Goal: Task Accomplishment & Management: Manage account settings

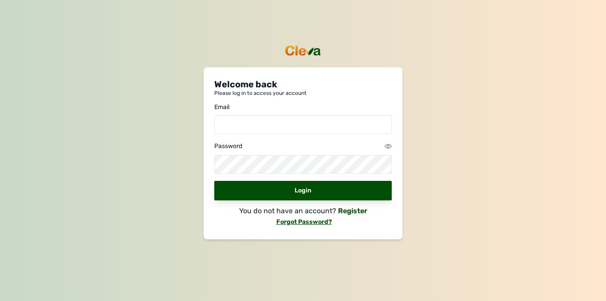
drag, startPoint x: 273, startPoint y: 111, endPoint x: 264, endPoint y: 129, distance: 20.7
click at [264, 129] on div "Email" at bounding box center [303, 118] width 178 height 31
click at [264, 129] on input "email" at bounding box center [303, 124] width 178 height 19
click at [351, 147] on div "Password" at bounding box center [303, 146] width 178 height 11
click at [338, 131] on input "email" at bounding box center [303, 124] width 178 height 19
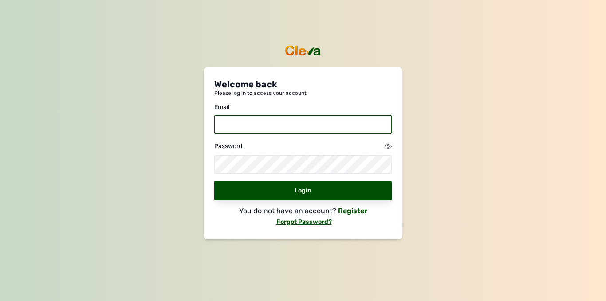
type input "wisevibes03@gmail.com"
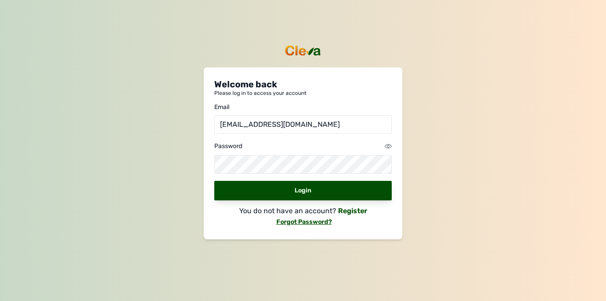
click at [277, 166] on div "Welcome back Please log in to access your account Email wisevibes03@gmail.com P…" at bounding box center [303, 139] width 178 height 123
click at [389, 143] on icon at bounding box center [388, 146] width 7 height 7
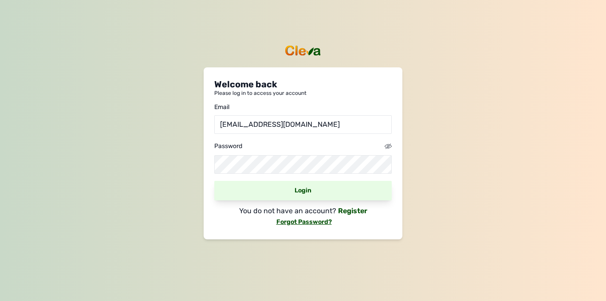
click at [344, 186] on div "Login" at bounding box center [303, 191] width 178 height 20
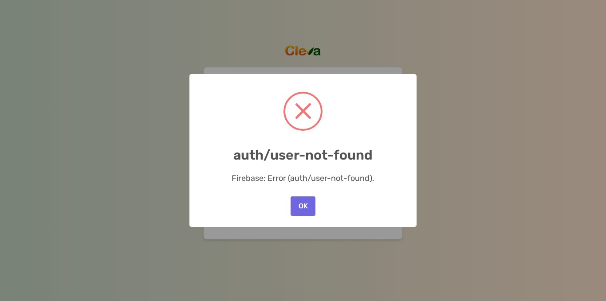
click at [344, 186] on div "× auth/user-not-found Firebase: Error (auth/user-not-found). OK No Cancel" at bounding box center [303, 151] width 227 height 154
drag, startPoint x: 344, startPoint y: 186, endPoint x: 311, endPoint y: 190, distance: 33.2
click at [344, 186] on div "× auth/user-not-found Firebase: Error (auth/user-not-found). OK No Cancel" at bounding box center [303, 151] width 227 height 154
click at [343, 186] on div "× auth/user-not-found Firebase: Error (auth/user-not-found). OK No Cancel" at bounding box center [303, 151] width 227 height 154
click at [342, 186] on div "× auth/user-not-found Firebase: Error (auth/user-not-found). OK No Cancel" at bounding box center [303, 151] width 227 height 154
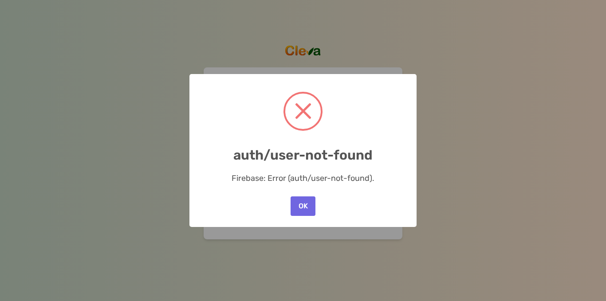
click at [341, 186] on div "× auth/user-not-found Firebase: Error (auth/user-not-found). OK No Cancel" at bounding box center [303, 151] width 227 height 154
click at [337, 186] on div "× auth/user-not-found Firebase: Error (auth/user-not-found). OK No Cancel" at bounding box center [303, 151] width 227 height 154
click at [333, 186] on div "× auth/user-not-found Firebase: Error (auth/user-not-found). OK No Cancel" at bounding box center [303, 151] width 227 height 154
click at [329, 186] on div "× auth/user-not-found Firebase: Error (auth/user-not-found). OK No Cancel" at bounding box center [303, 151] width 227 height 154
click at [322, 186] on div "× auth/user-not-found Firebase: Error (auth/user-not-found). OK No Cancel" at bounding box center [303, 151] width 227 height 154
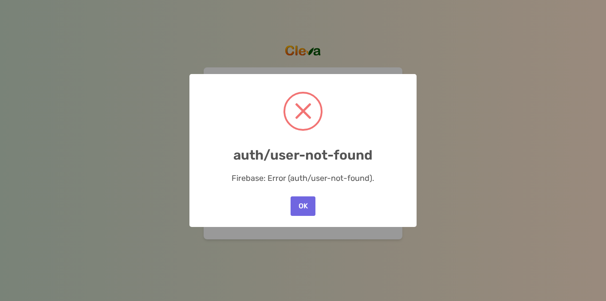
click at [318, 187] on div "× auth/user-not-found Firebase: Error (auth/user-not-found). OK No Cancel" at bounding box center [303, 151] width 227 height 154
click at [314, 189] on div "× auth/user-not-found Firebase: Error (auth/user-not-found). OK No Cancel" at bounding box center [303, 151] width 227 height 154
click at [308, 200] on button "OK" at bounding box center [303, 207] width 25 height 20
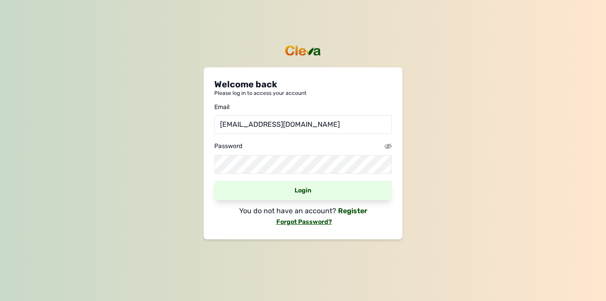
click at [310, 193] on div "Login" at bounding box center [303, 191] width 178 height 20
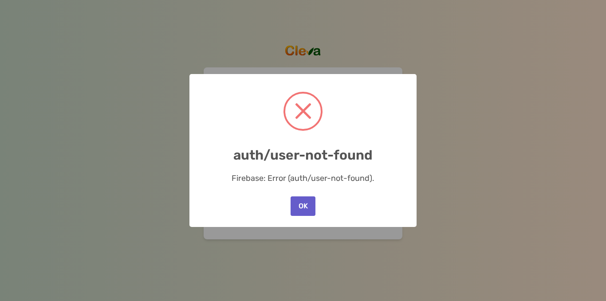
click at [301, 203] on button "OK" at bounding box center [303, 207] width 25 height 20
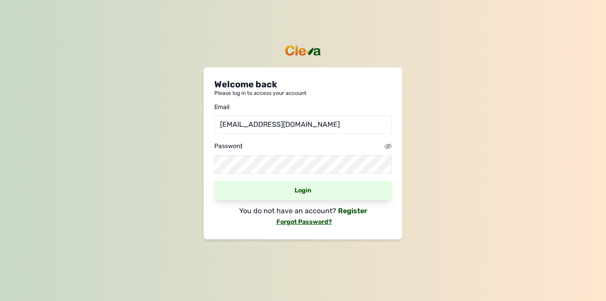
click at [301, 191] on div "Login" at bounding box center [303, 191] width 178 height 20
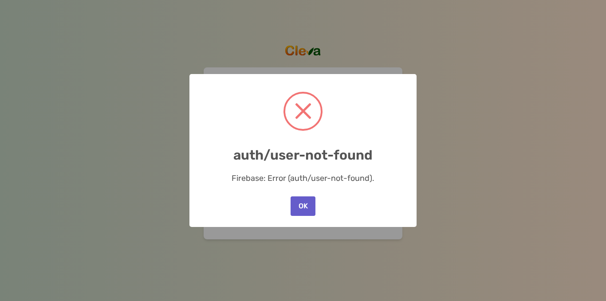
click at [299, 206] on button "OK" at bounding box center [303, 207] width 25 height 20
